Goal: Download file/media

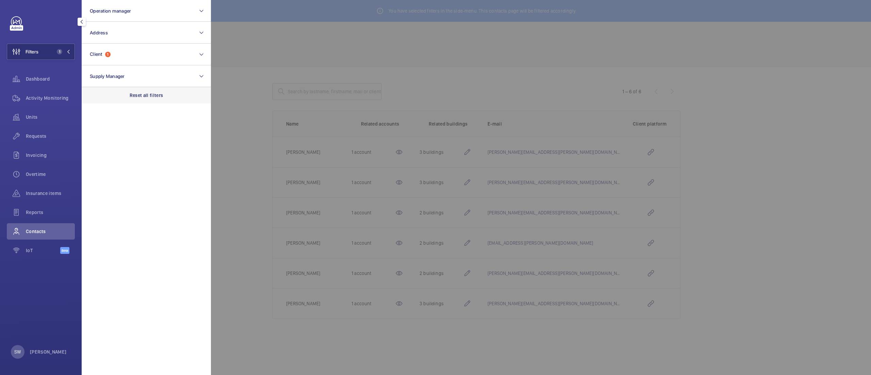
click at [145, 94] on p "Reset all filters" at bounding box center [147, 95] width 34 height 7
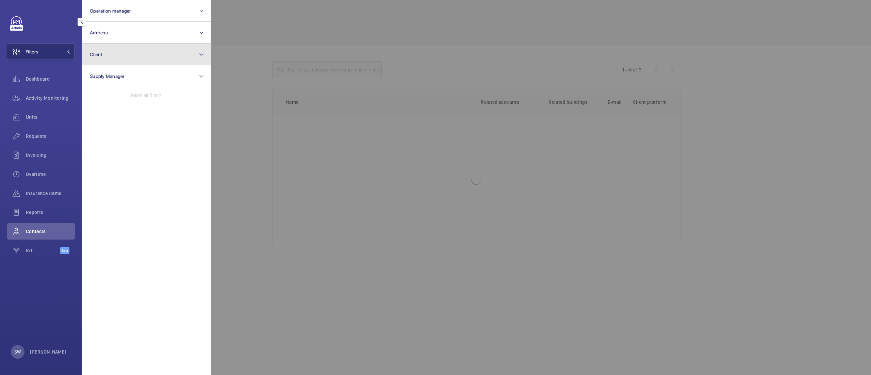
click at [134, 49] on button "Client" at bounding box center [146, 55] width 129 height 22
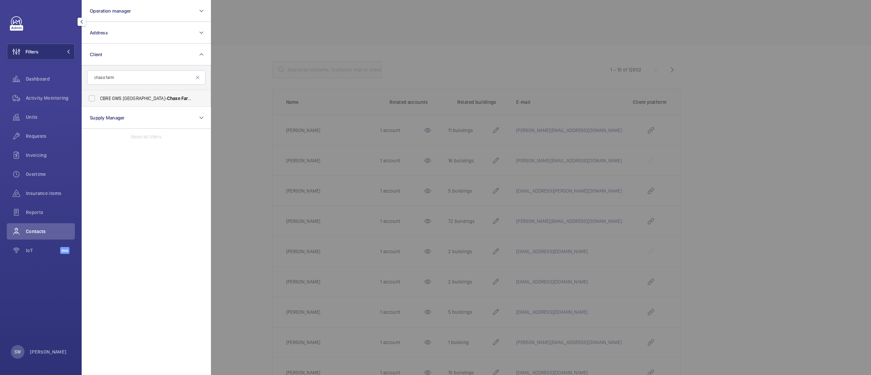
type input "chase farm"
click at [167, 99] on span "Chase" at bounding box center [173, 98] width 13 height 5
click at [99, 99] on input "CBRE GWS UK- [GEOGRAPHIC_DATA]" at bounding box center [92, 98] width 14 height 14
checkbox input "true"
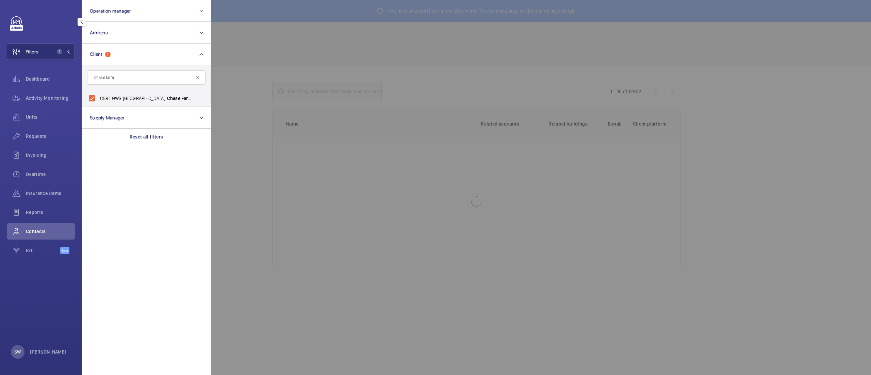
click at [46, 190] on span "Insurance items" at bounding box center [50, 193] width 49 height 7
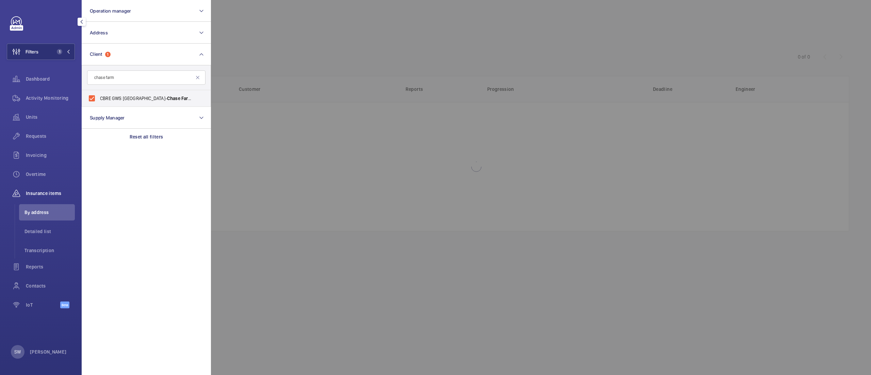
click at [444, 61] on div at bounding box center [646, 187] width 871 height 375
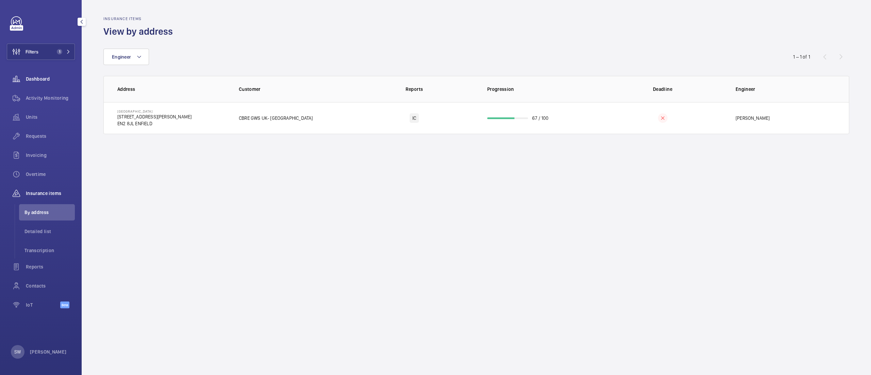
click at [59, 73] on div "Dashboard" at bounding box center [41, 79] width 68 height 16
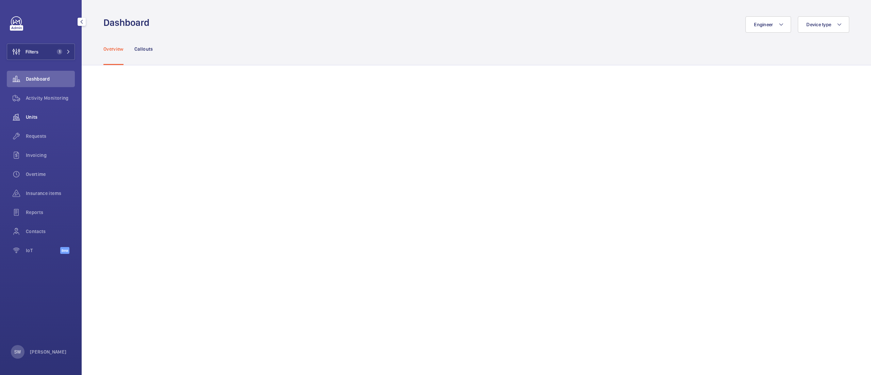
click at [41, 117] on span "Units" at bounding box center [50, 117] width 49 height 7
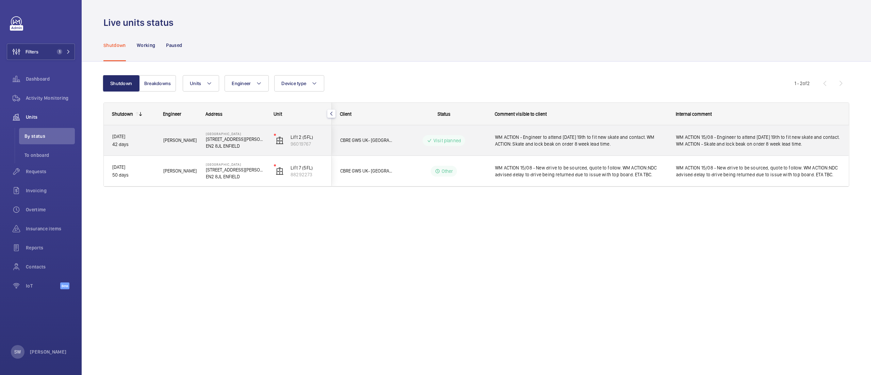
click at [627, 141] on span "WM ACTION - Engineer to attend [DATE] 19th to fit new skate and contact. WM ACT…" at bounding box center [581, 141] width 172 height 14
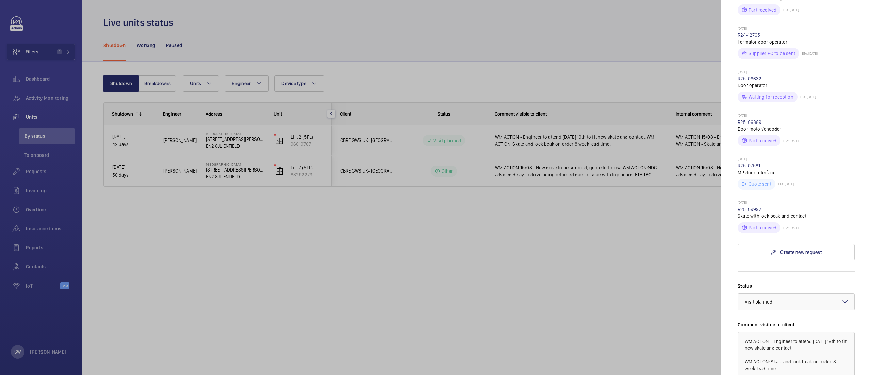
scroll to position [76, 0]
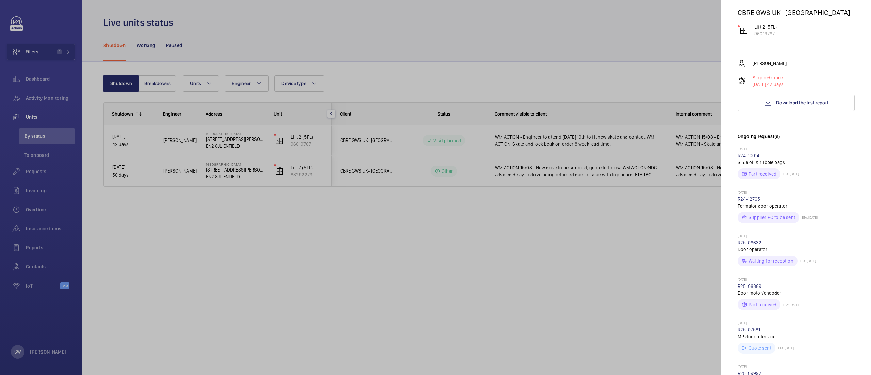
click at [782, 82] on p "[DATE], 42 days" at bounding box center [767, 84] width 31 height 7
click at [782, 100] on span "Download the last report" at bounding box center [802, 102] width 52 height 5
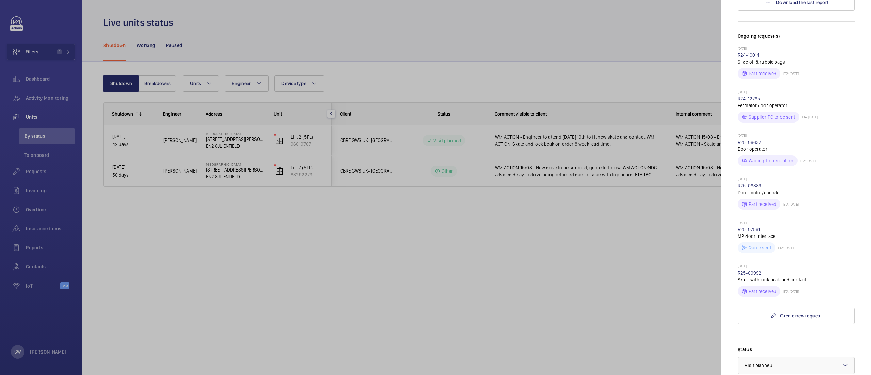
scroll to position [178, 0]
click at [565, 229] on div at bounding box center [435, 187] width 871 height 375
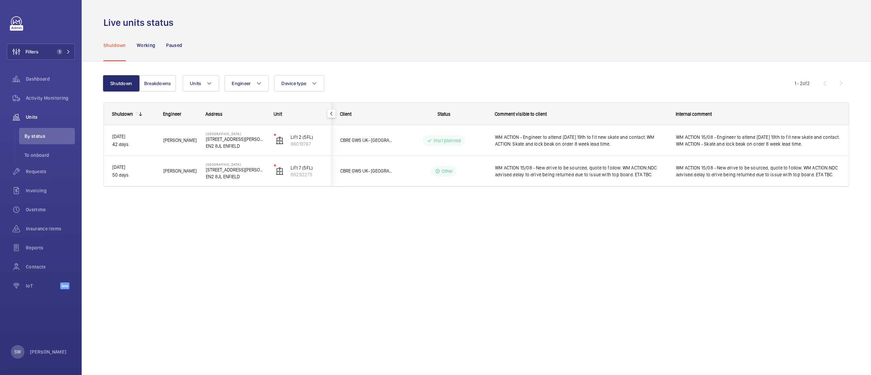
scroll to position [0, 0]
click at [29, 96] on span "Activity Monitoring" at bounding box center [50, 98] width 49 height 7
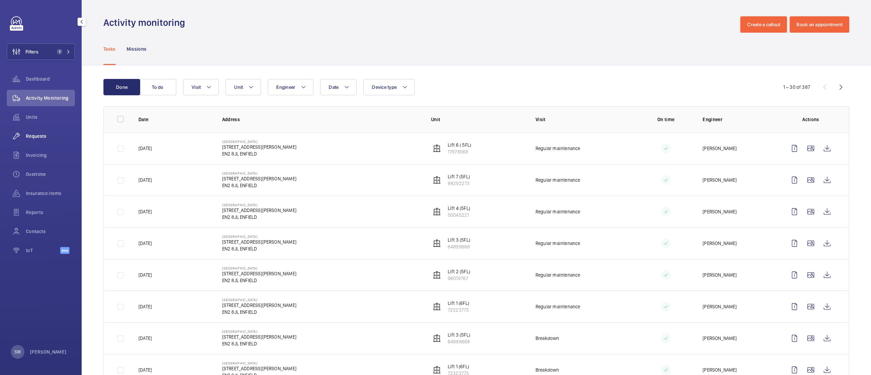
click at [34, 136] on span "Requests" at bounding box center [50, 136] width 49 height 7
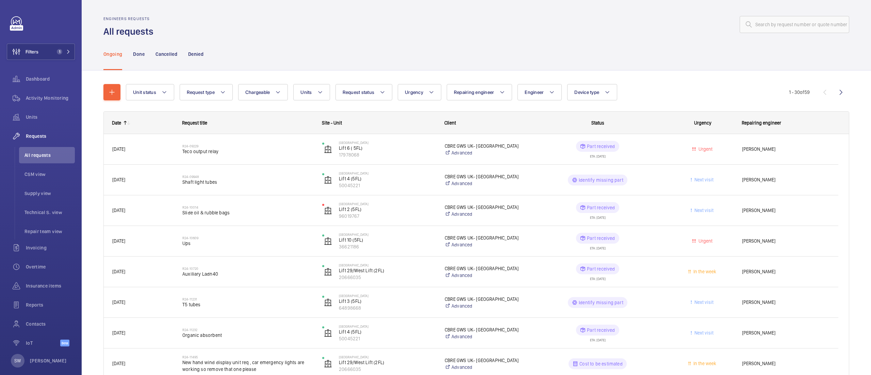
click at [130, 124] on mat-icon at bounding box center [128, 122] width 5 height 5
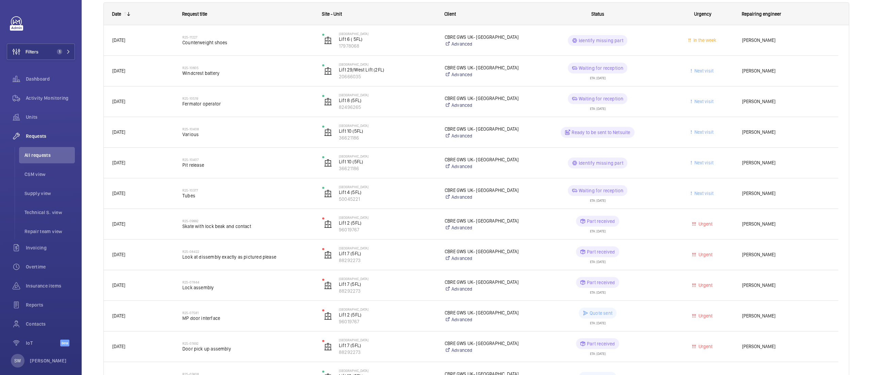
scroll to position [123, 0]
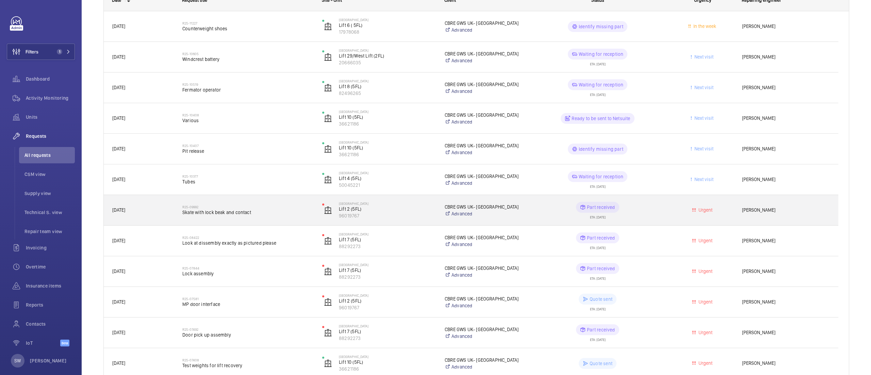
click at [289, 212] on span "Skate with lock beak and contact" at bounding box center [247, 212] width 131 height 7
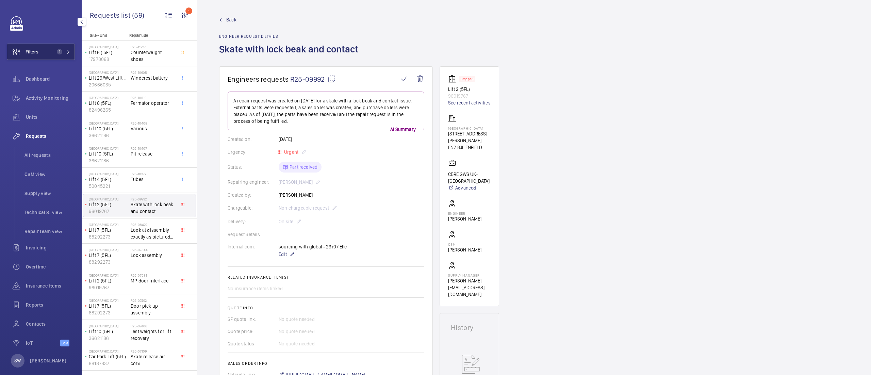
click at [50, 52] on button "Filters 1" at bounding box center [41, 52] width 68 height 16
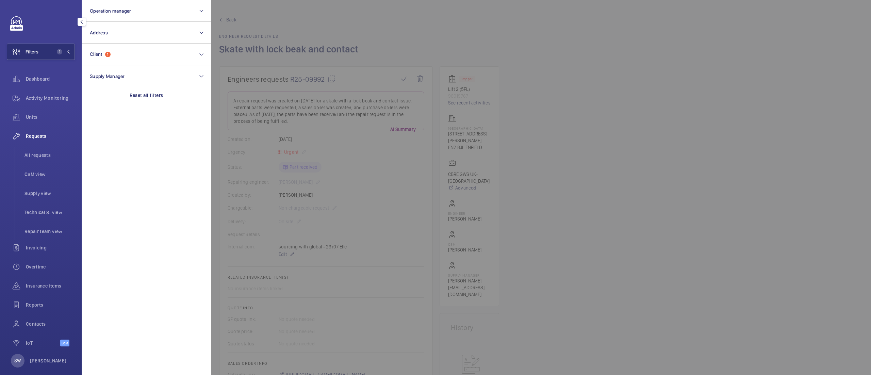
click at [571, 162] on div at bounding box center [646, 187] width 871 height 375
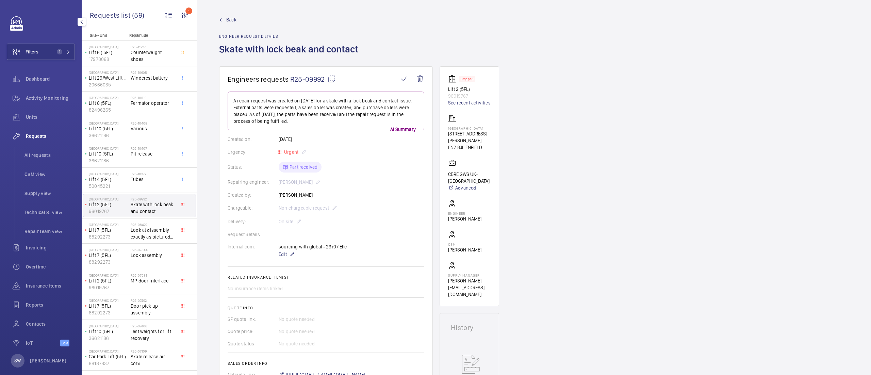
click at [331, 80] on mat-icon at bounding box center [332, 79] width 8 height 8
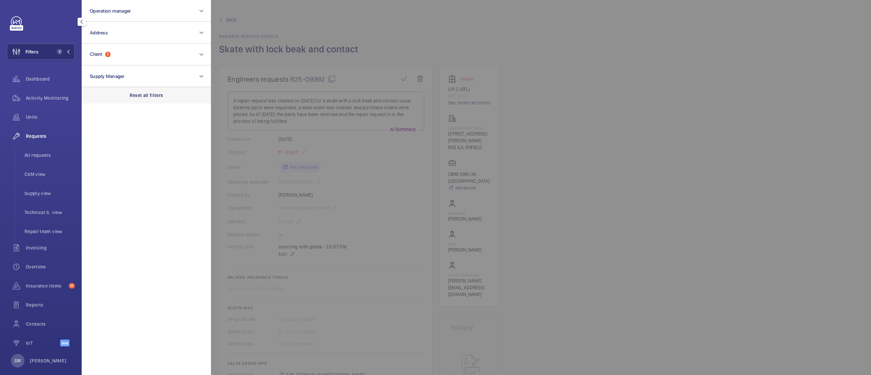
click at [132, 95] on p "Reset all filters" at bounding box center [147, 95] width 34 height 7
click at [124, 54] on button "Client" at bounding box center [146, 55] width 129 height 22
type input "loveda"
click at [119, 107] on label "Loveda y Kensington Limited- 2 Kensington Square" at bounding box center [141, 114] width 118 height 16
click at [99, 108] on input "Loveda y Kensington Limited- 2 Kensington Square" at bounding box center [92, 115] width 14 height 14
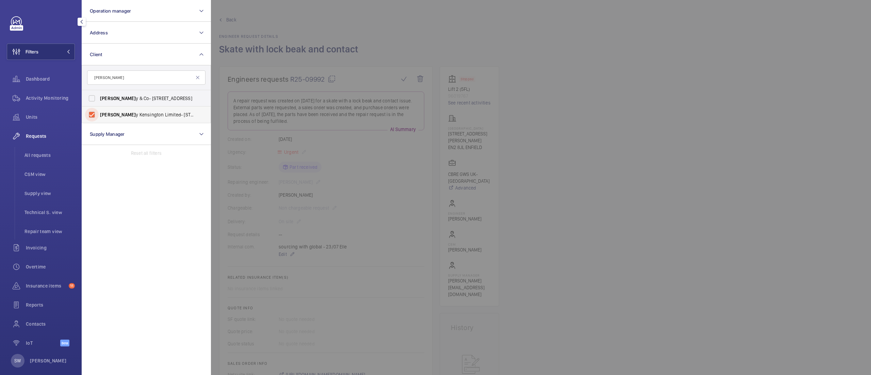
checkbox input "true"
click at [44, 94] on div "Activity Monitoring" at bounding box center [41, 98] width 68 height 16
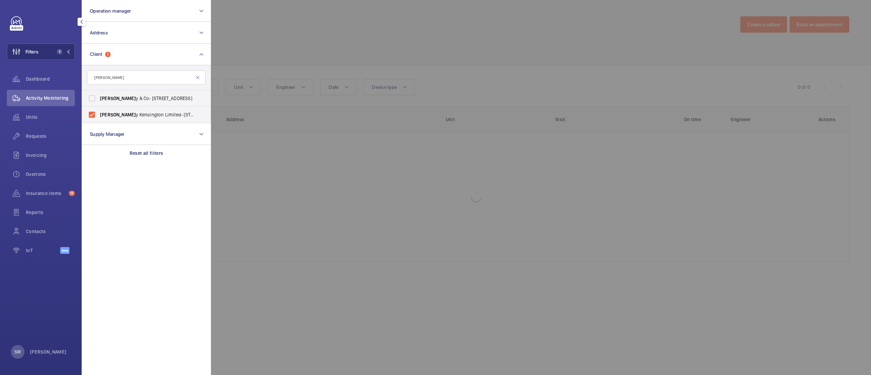
click at [498, 51] on div at bounding box center [646, 187] width 871 height 375
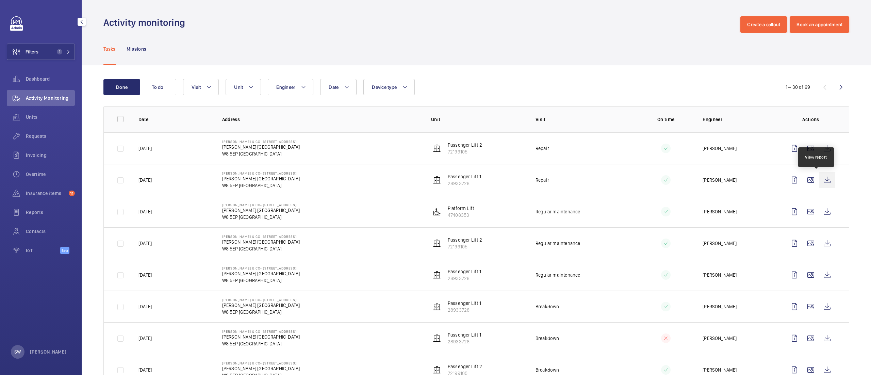
click at [819, 177] on wm-front-icon-button at bounding box center [827, 180] width 16 height 16
